Goal: Task Accomplishment & Management: Manage account settings

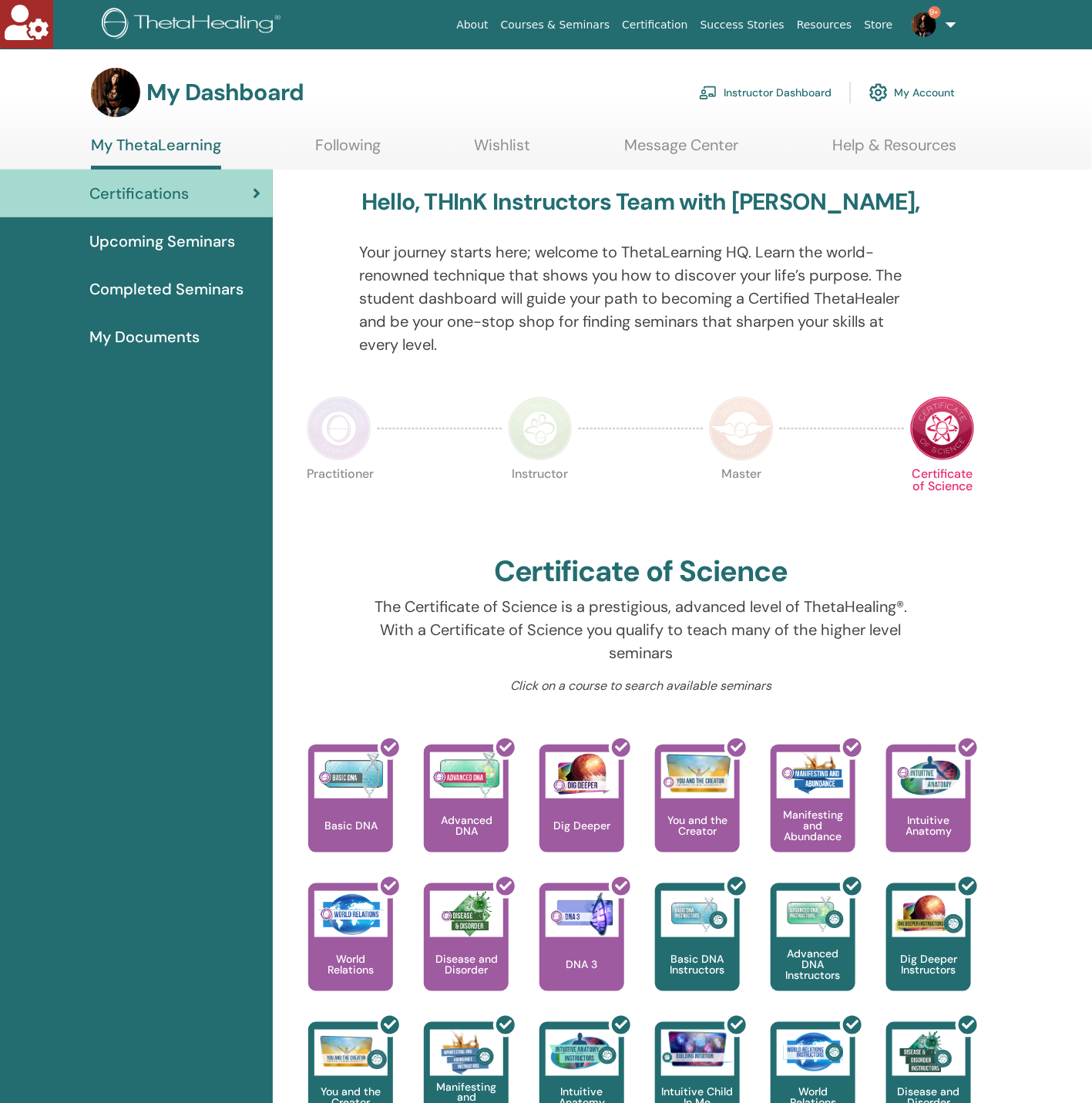
click at [763, 88] on link "Instructor Dashboard" at bounding box center [765, 92] width 133 height 34
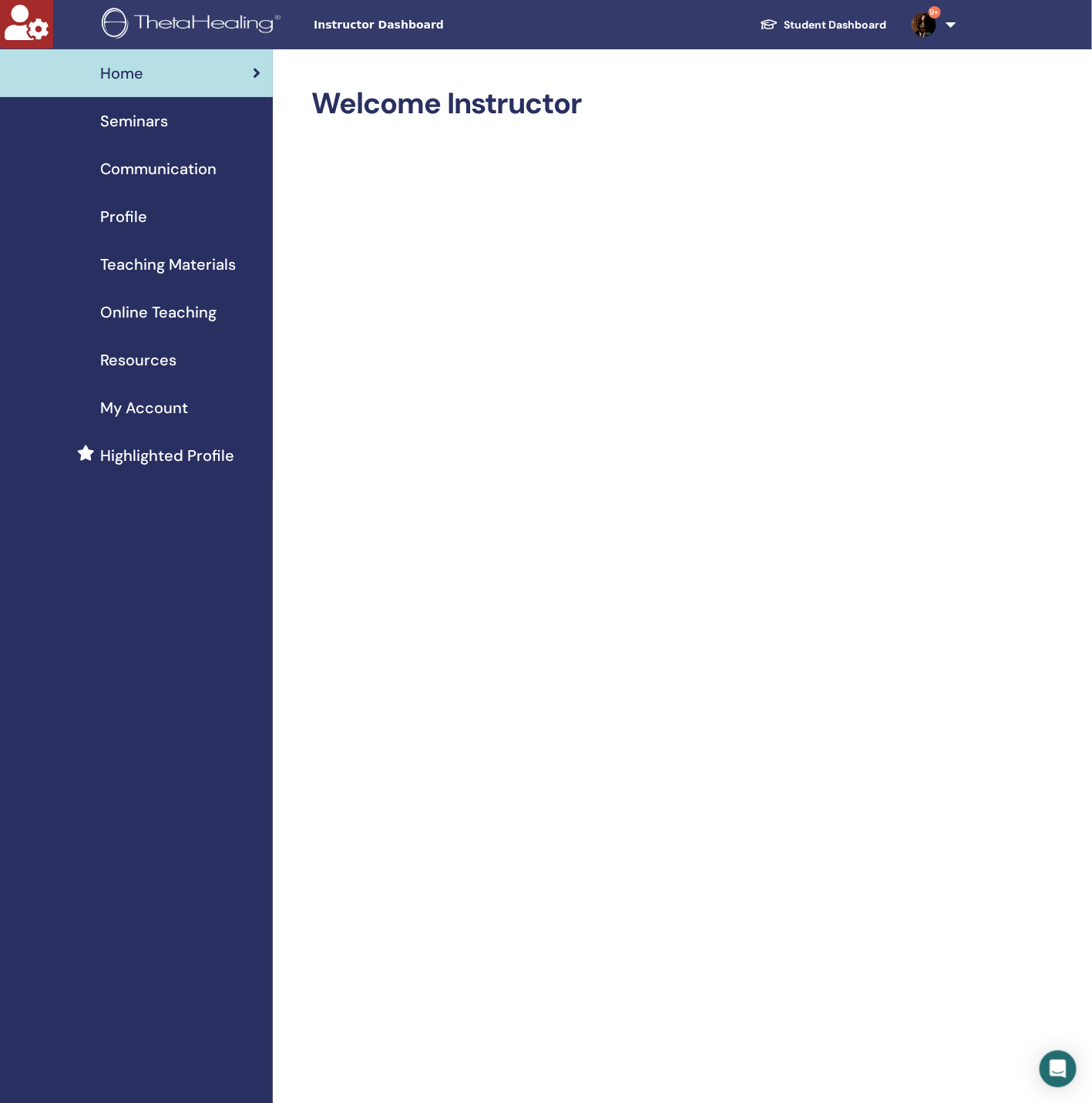
click at [415, 28] on span "Instructor Dashboard" at bounding box center [429, 24] width 231 height 16
click at [377, 25] on span "Instructor Dashboard" at bounding box center [429, 24] width 231 height 16
click at [195, 117] on div "Seminars" at bounding box center [137, 121] width 248 height 23
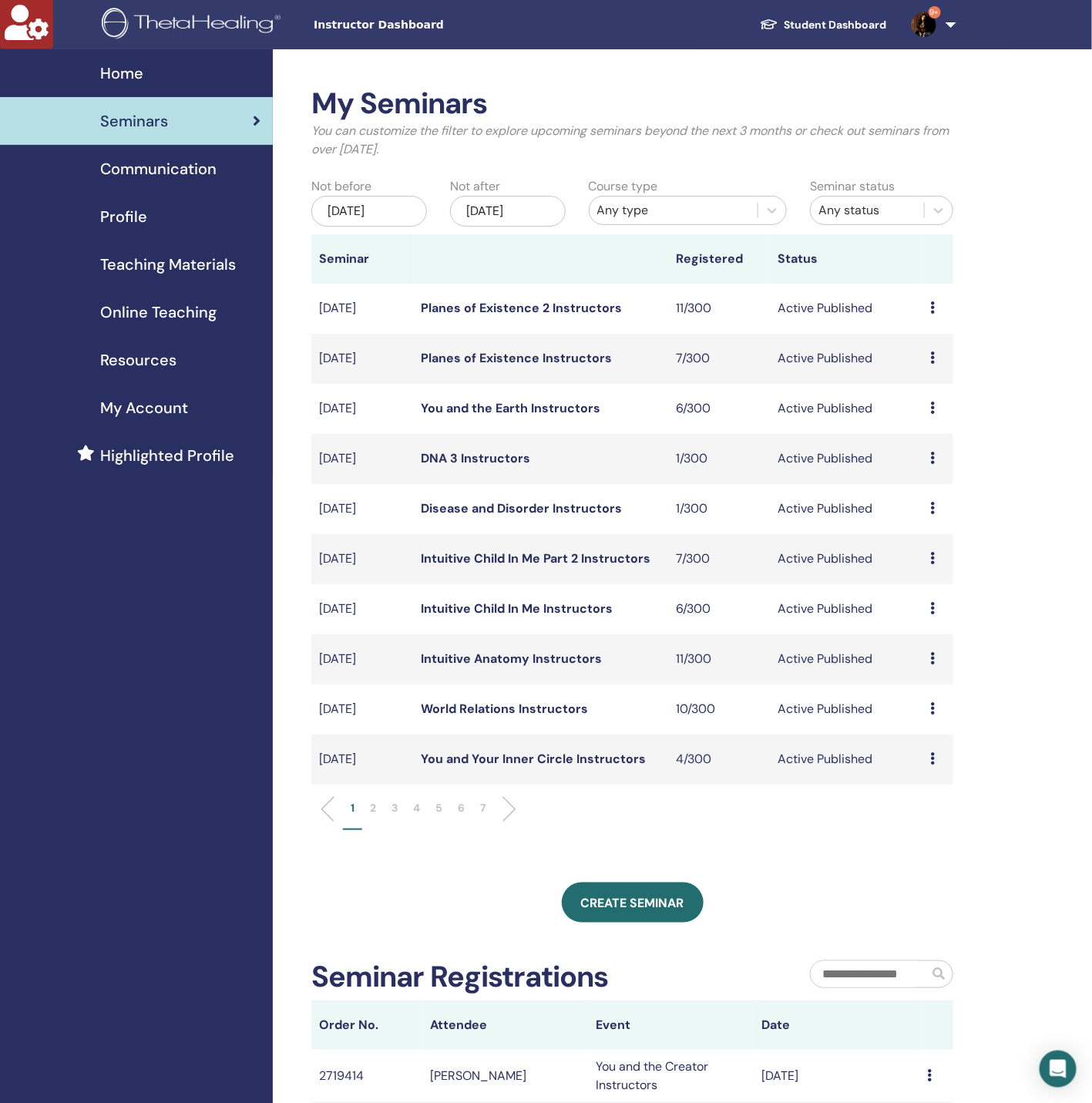
click at [541, 216] on div "Nov/13, 2025" at bounding box center [507, 211] width 115 height 31
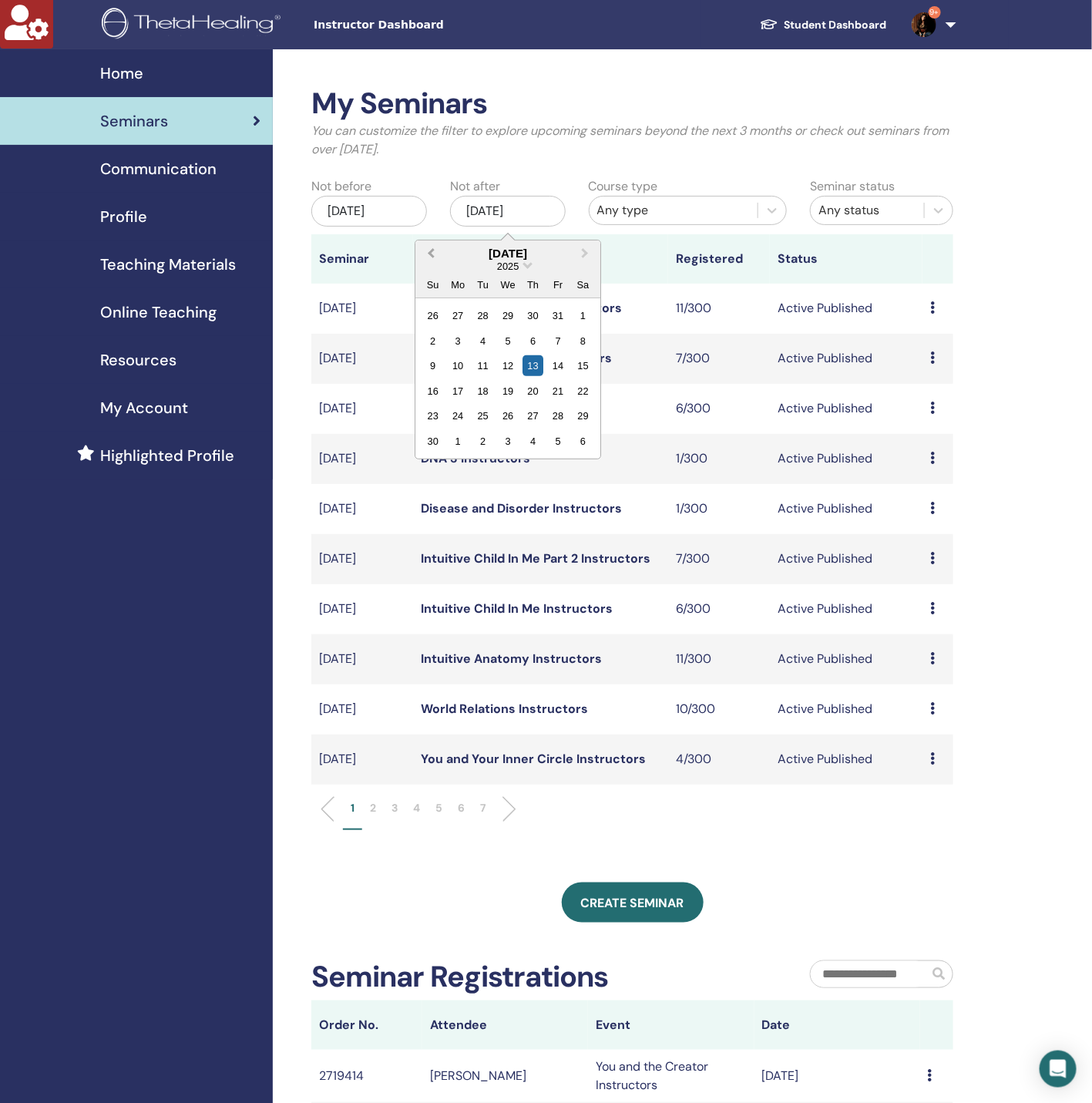
click at [423, 249] on button "Previous Month" at bounding box center [429, 254] width 24 height 24
click at [426, 260] on button "Previous Month" at bounding box center [429, 254] width 24 height 24
click at [576, 370] on div "16" at bounding box center [582, 365] width 20 height 20
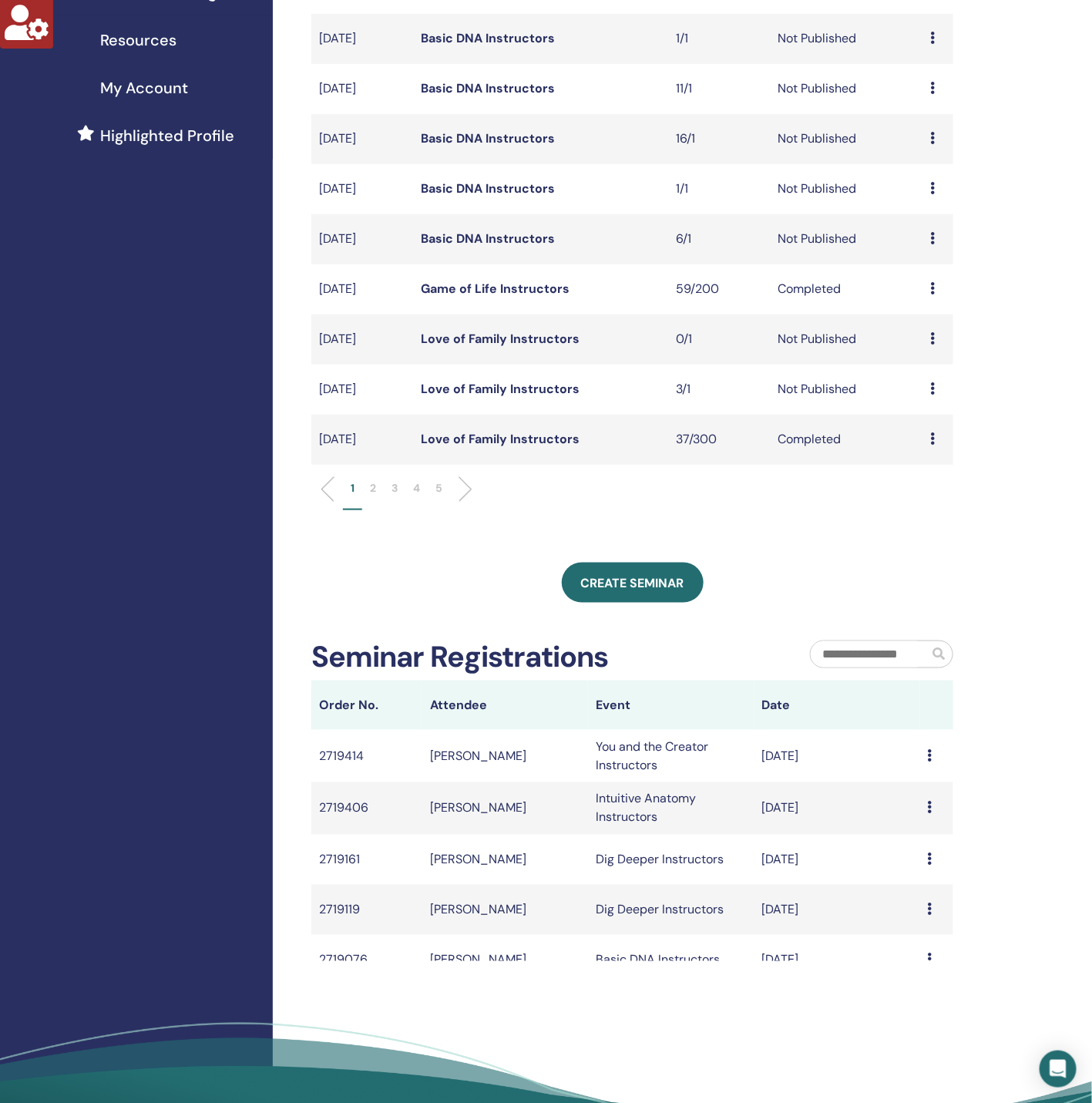
scroll to position [347, 0]
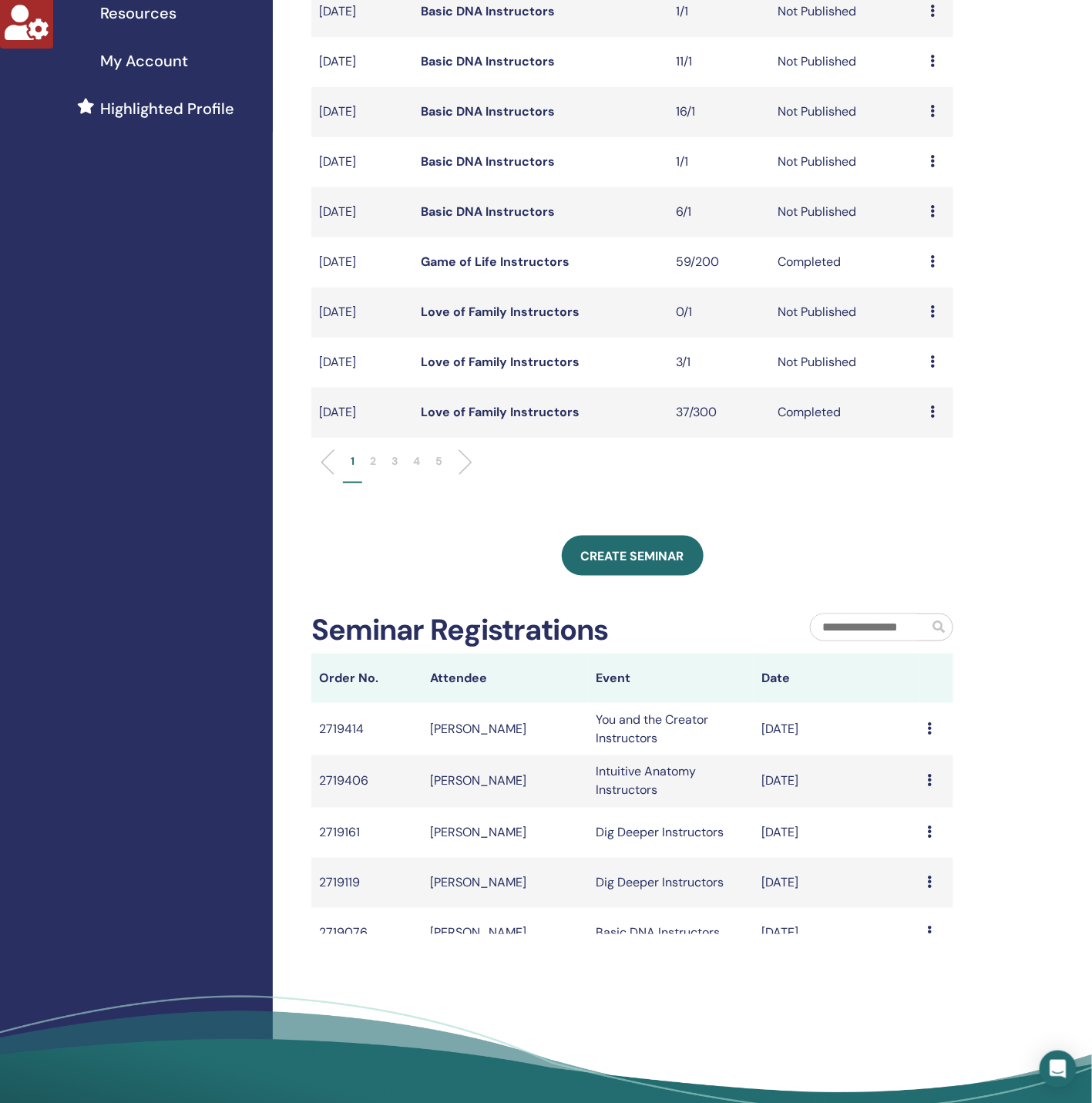
click at [495, 210] on link "Basic DNA Instructors" at bounding box center [488, 211] width 134 height 16
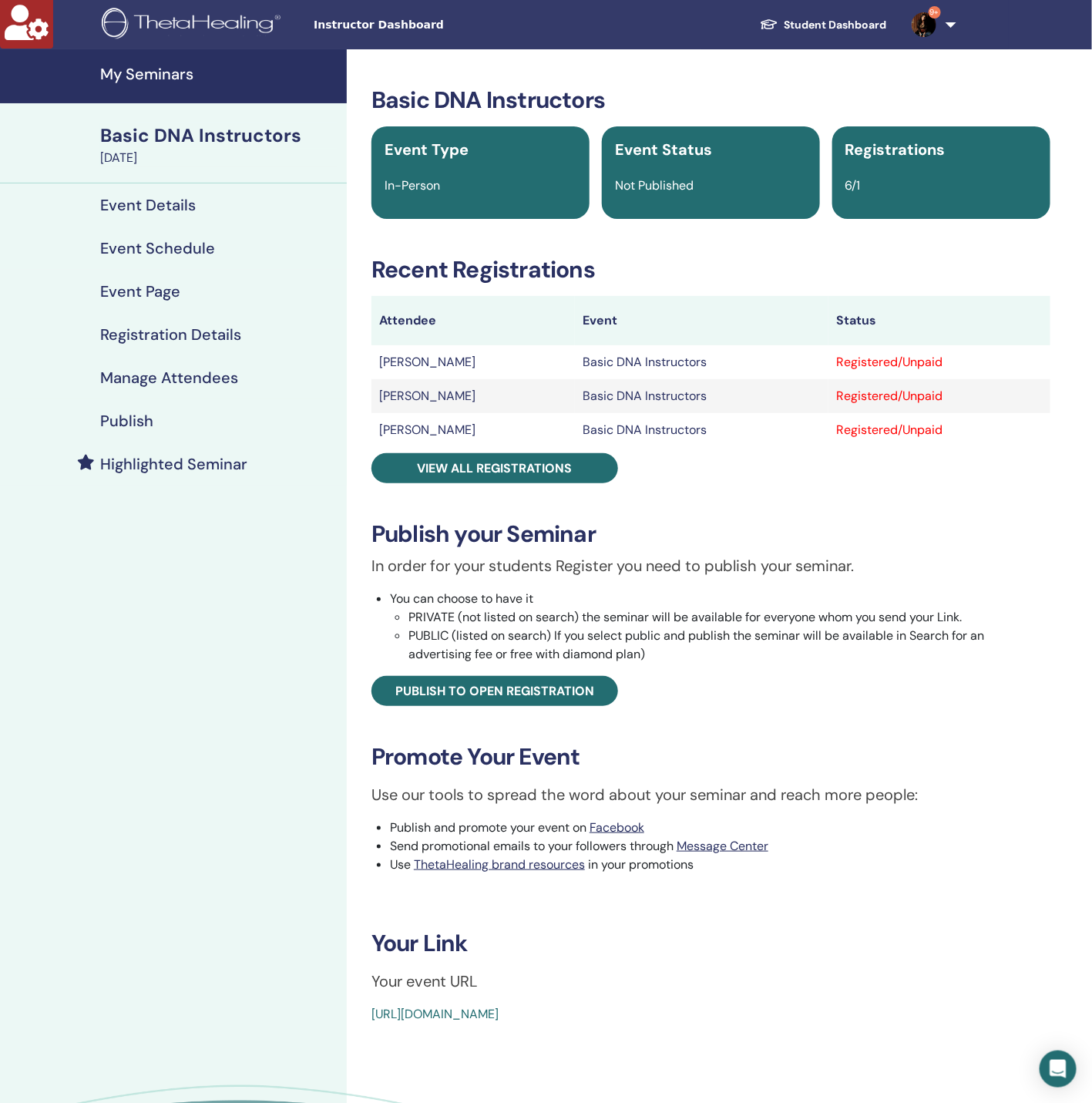
click at [206, 376] on h4 "Manage Attendees" at bounding box center [169, 377] width 138 height 18
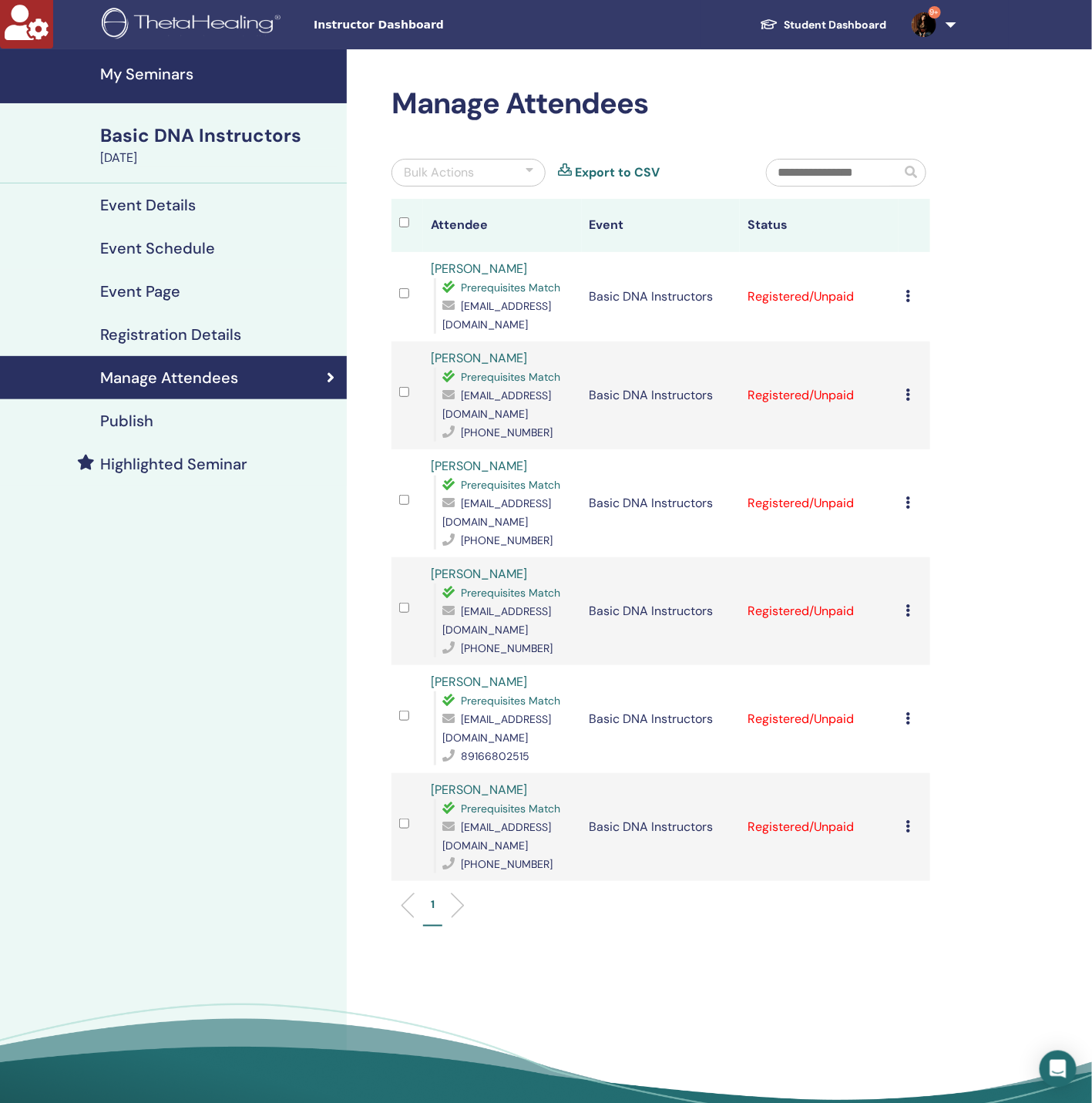
click at [907, 392] on icon at bounding box center [909, 395] width 5 height 13
click at [895, 550] on link "Download Certificate" at bounding box center [929, 551] width 119 height 16
